Goal: Check status: Check status

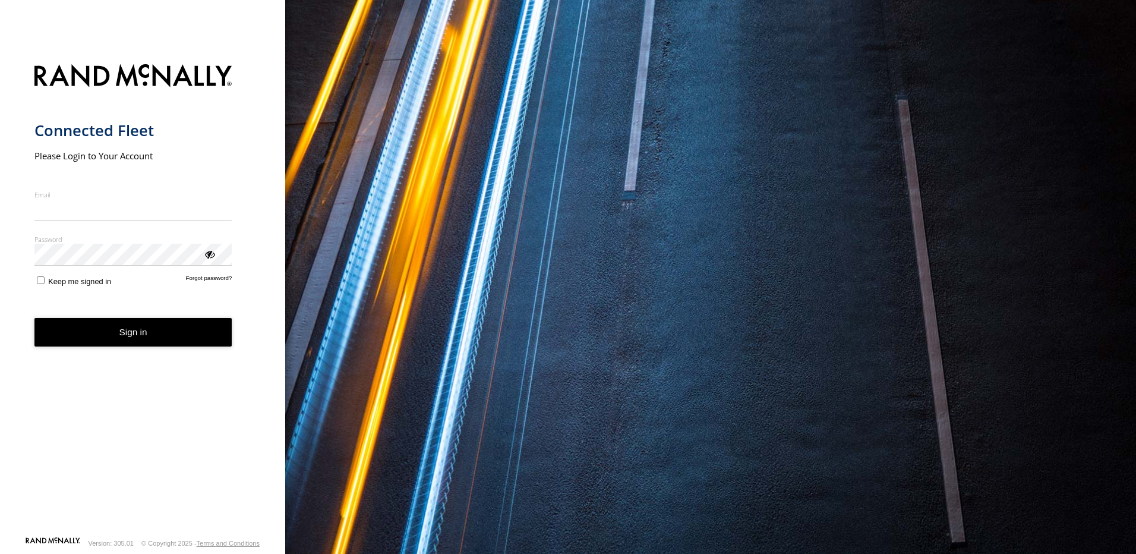
type input "**********"
click at [120, 339] on button "Sign in" at bounding box center [133, 332] width 198 height 29
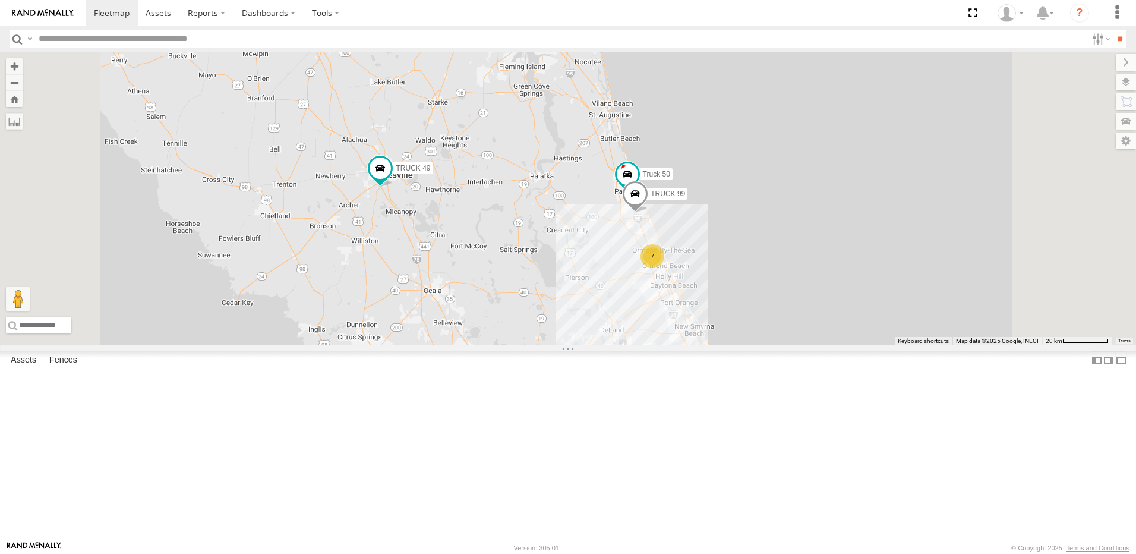
drag, startPoint x: 671, startPoint y: 188, endPoint x: 672, endPoint y: 266, distance: 78.4
click at [672, 266] on div "7 TRUCK 49 Truck 55 Truck 50 TRUCK 58 TRUCK 99" at bounding box center [568, 198] width 1136 height 293
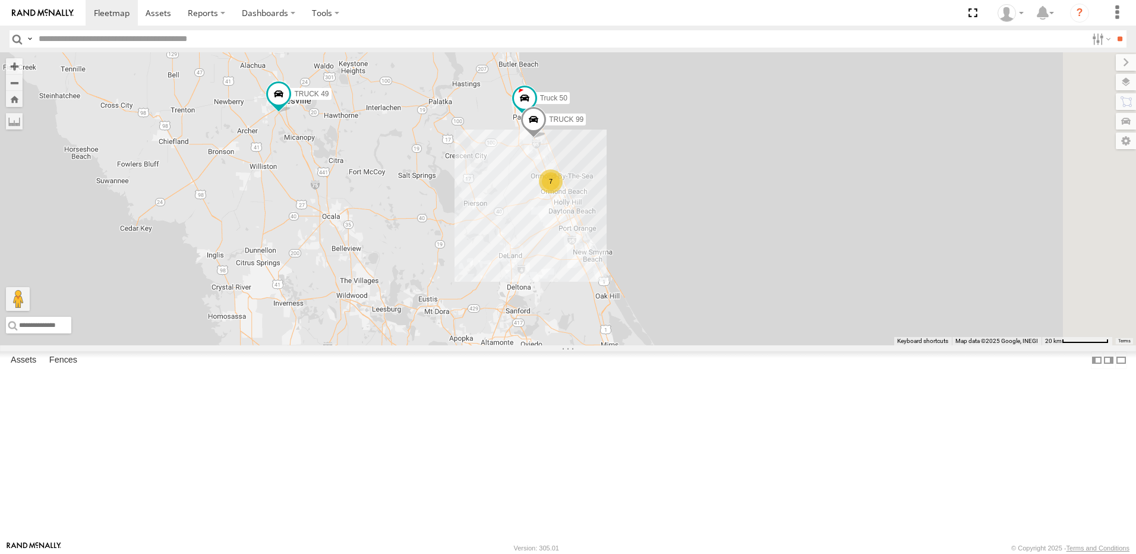
drag, startPoint x: 699, startPoint y: 415, endPoint x: 560, endPoint y: 296, distance: 182.9
click at [562, 298] on div "7 TRUCK 49 Truck 55 Truck 50 TRUCK 58 TRUCK 99" at bounding box center [568, 198] width 1136 height 293
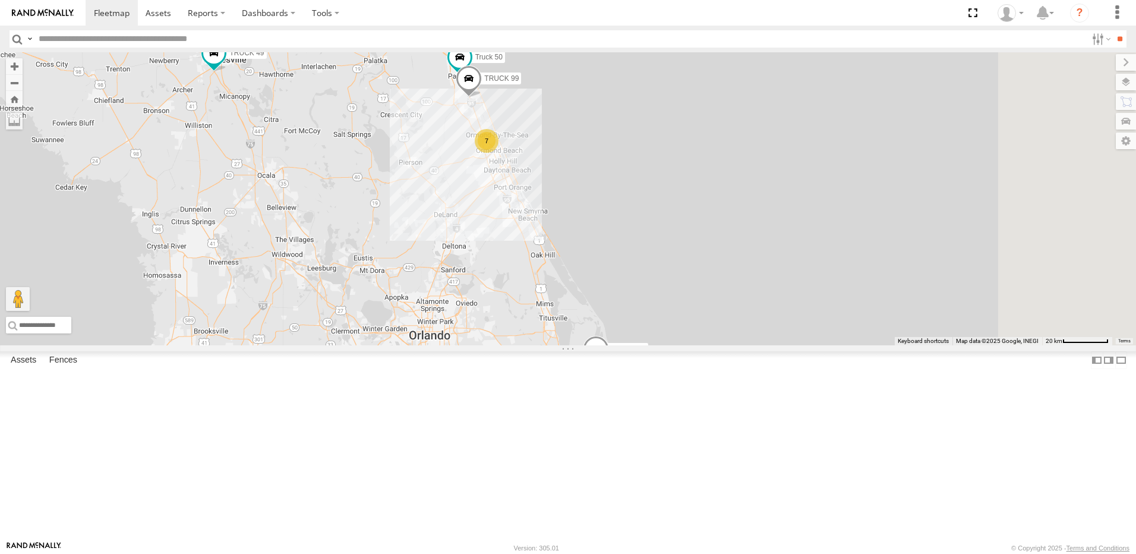
click at [0, 0] on div "TRUCK 58" at bounding box center [0, 0] width 0 height 0
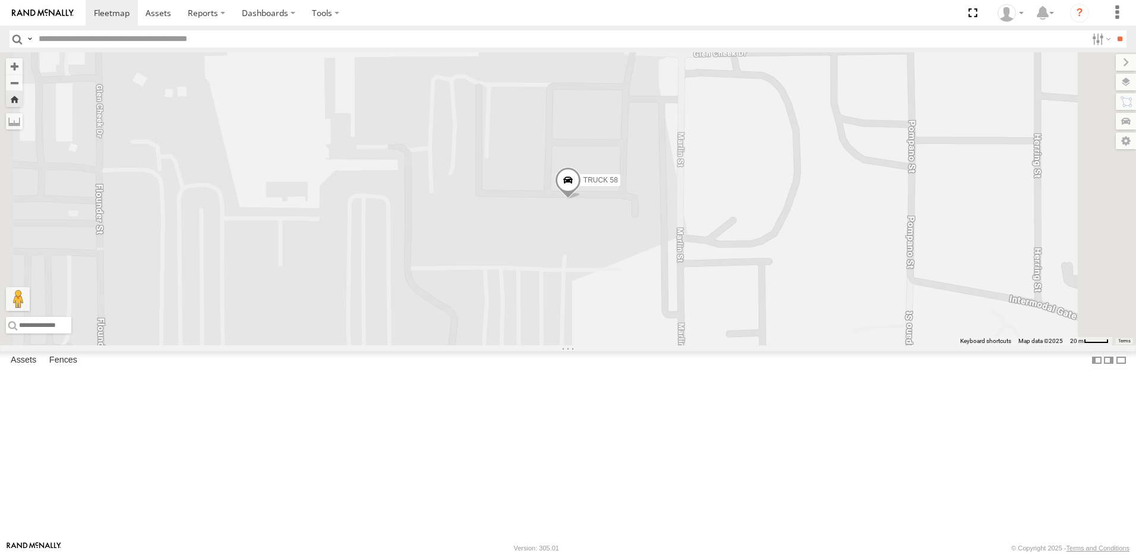
click at [0, 0] on div "TRUCK 75" at bounding box center [0, 0] width 0 height 0
